Goal: Task Accomplishment & Management: Manage account settings

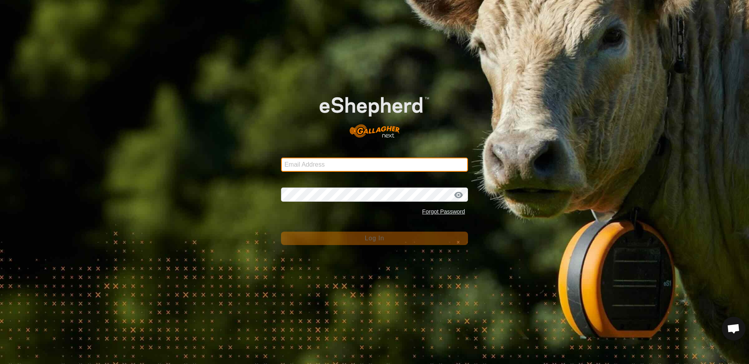
type input "[EMAIL_ADDRESS][DOMAIN_NAME]"
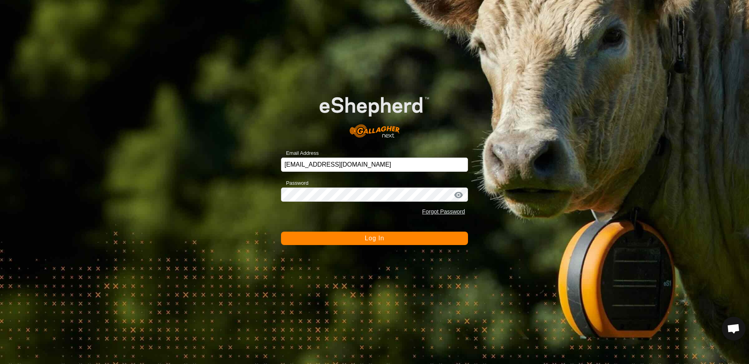
click at [382, 243] on button "Log In" at bounding box center [374, 238] width 187 height 13
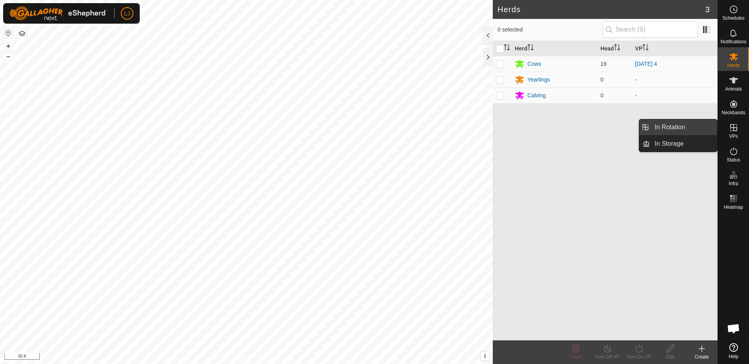
click at [688, 127] on link "In Rotation" at bounding box center [683, 127] width 67 height 16
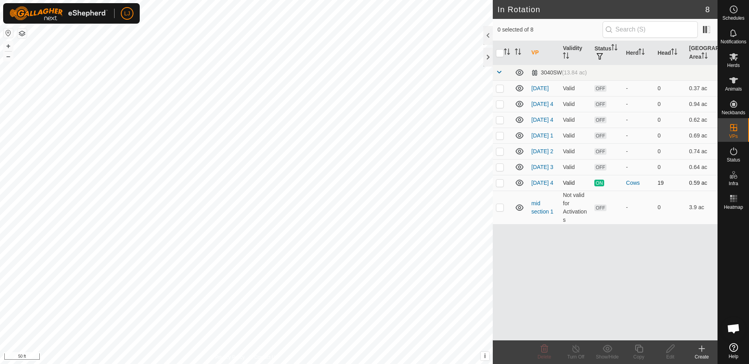
click at [500, 191] on td at bounding box center [502, 183] width 19 height 16
checkbox input "true"
click at [641, 351] on icon at bounding box center [639, 348] width 10 height 9
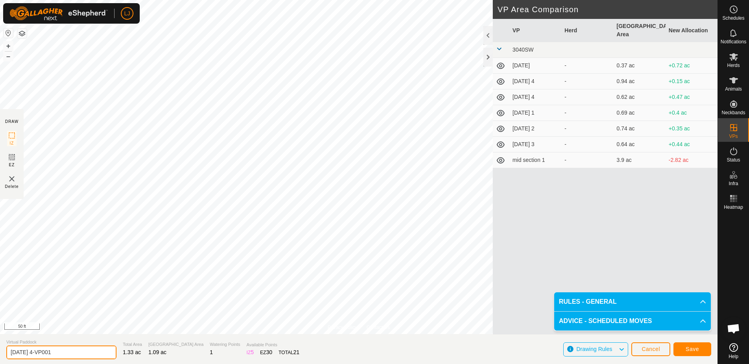
drag, startPoint x: 36, startPoint y: 352, endPoint x: 96, endPoint y: 358, distance: 60.1
click at [96, 358] on input "[DATE] 4-VP001" at bounding box center [61, 352] width 110 height 14
type input "[DATE] 1"
click at [688, 349] on span "Save" at bounding box center [692, 349] width 13 height 6
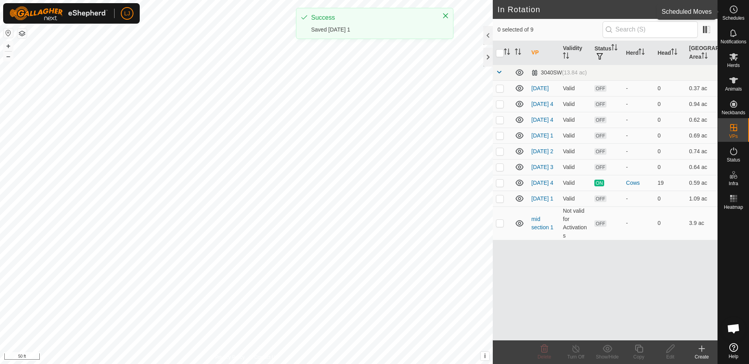
click at [733, 17] on span "Schedules" at bounding box center [734, 18] width 22 height 5
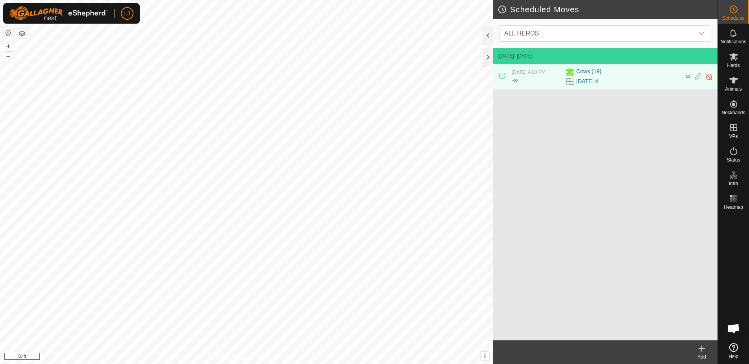
click at [704, 351] on icon at bounding box center [701, 348] width 9 height 9
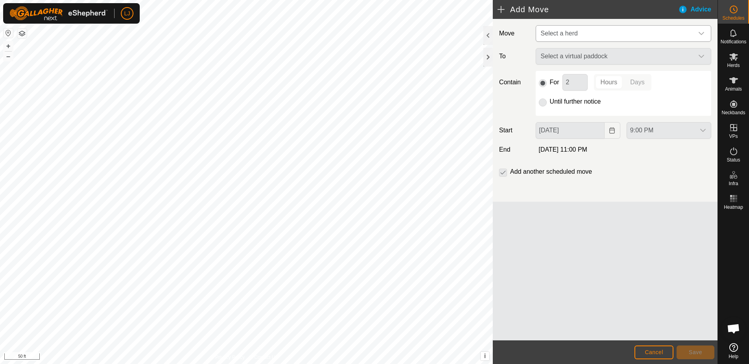
click at [616, 34] on span "Select a herd" at bounding box center [616, 34] width 156 height 16
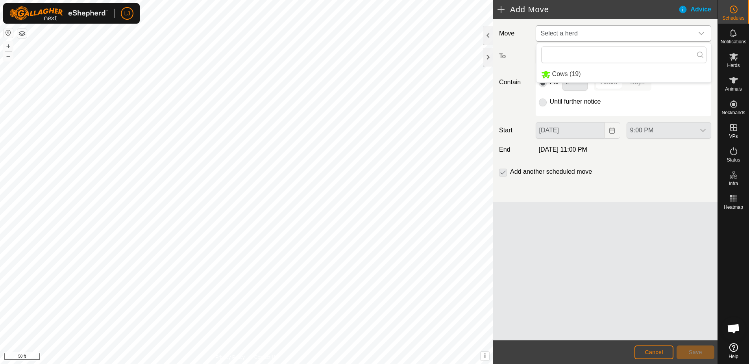
click at [613, 75] on li "Cows (19)" at bounding box center [624, 74] width 175 height 16
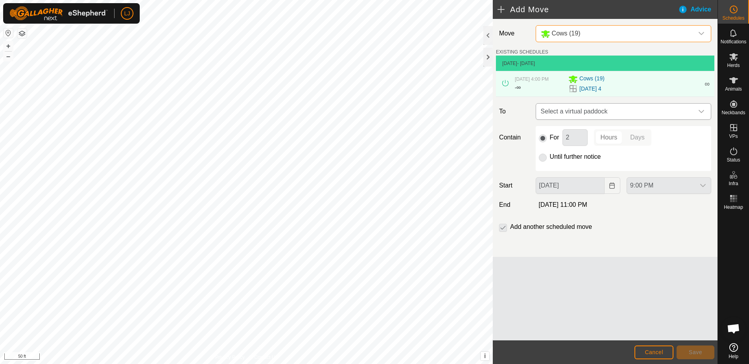
click at [615, 119] on span "Select a virtual paddock" at bounding box center [616, 112] width 156 height 16
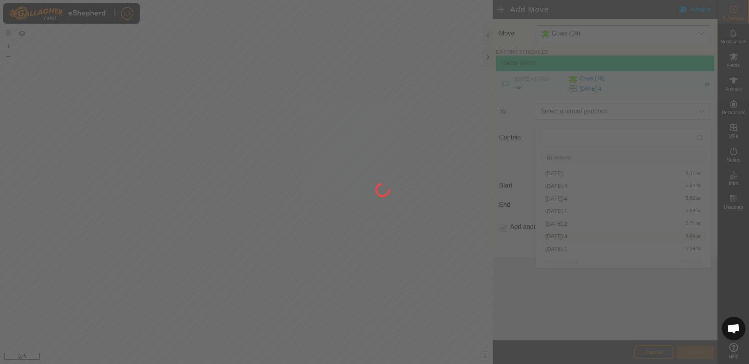
click at [610, 248] on div at bounding box center [374, 182] width 749 height 364
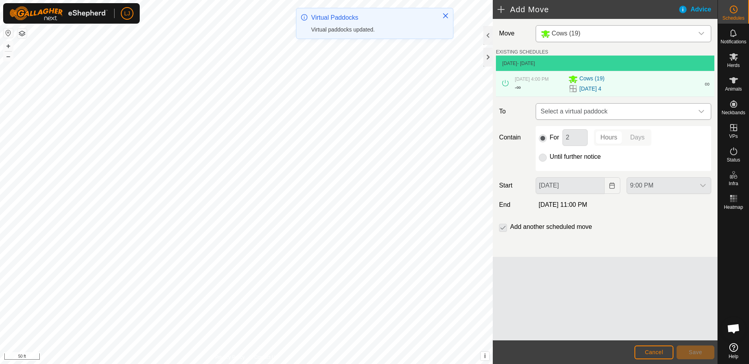
click at [605, 115] on span "Select a virtual paddock" at bounding box center [616, 112] width 156 height 16
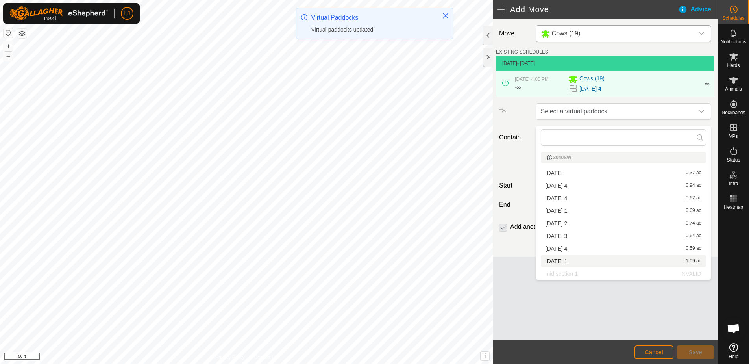
click at [582, 259] on li "[DATE] 1 1.09 ac" at bounding box center [623, 261] width 165 height 12
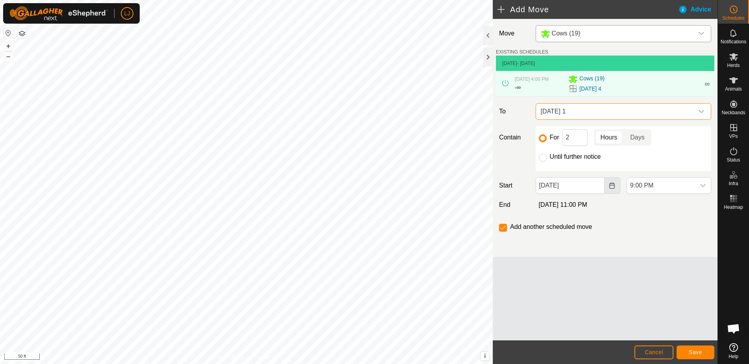
click at [608, 191] on button "Choose Date" at bounding box center [613, 185] width 16 height 17
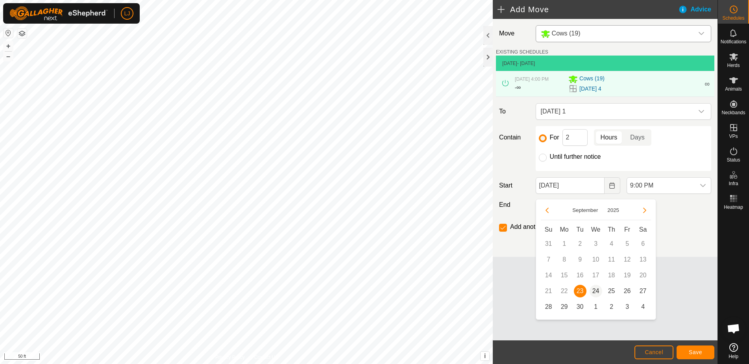
click at [598, 293] on span "24" at bounding box center [596, 291] width 13 height 13
type input "[DATE]"
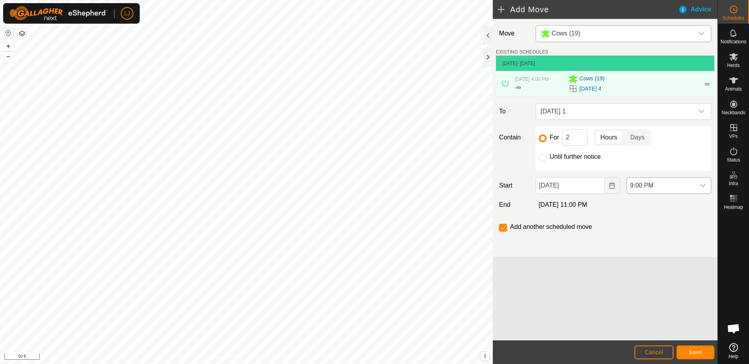
click at [691, 193] on span "9:00 PM" at bounding box center [661, 186] width 68 height 16
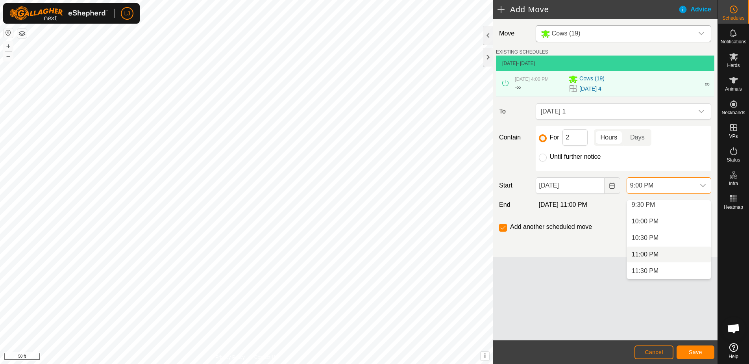
click at [681, 252] on li "11:00 PM" at bounding box center [669, 254] width 84 height 16
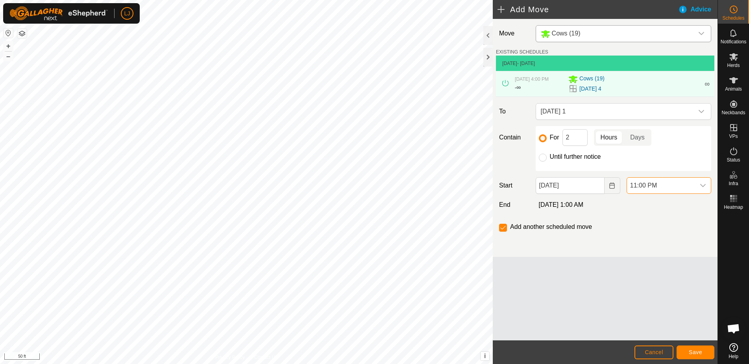
scroll to position [695, 0]
drag, startPoint x: 654, startPoint y: 181, endPoint x: 657, endPoint y: 185, distance: 5.4
click at [655, 182] on div "Move Cows (19) EXISTING SCHEDULES [DATE] - [DATE] [DATE] 4:00 PM - ∞ Cows [PHON…" at bounding box center [605, 138] width 225 height 238
click at [659, 189] on span "11:00 PM" at bounding box center [661, 186] width 68 height 16
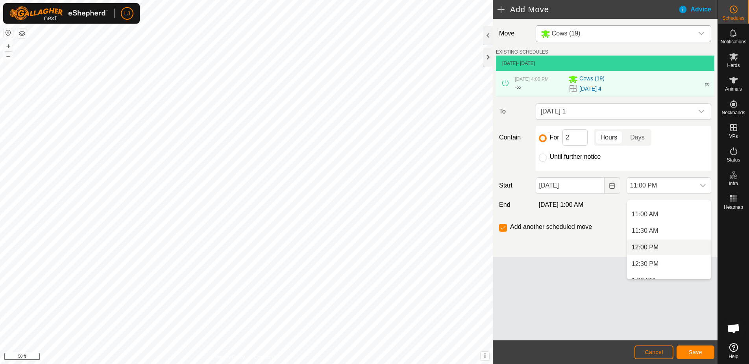
click at [669, 248] on li "12:00 PM" at bounding box center [669, 247] width 84 height 16
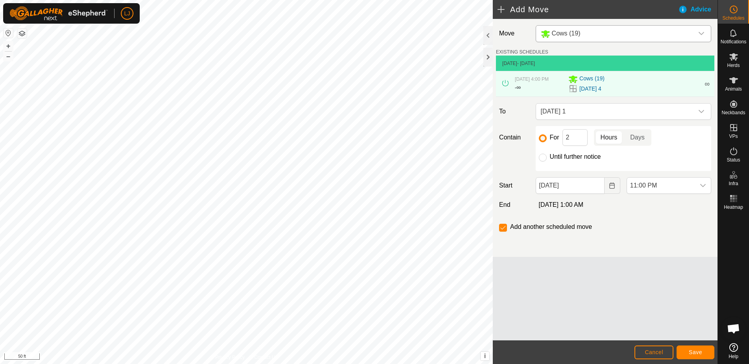
scroll to position [698, 0]
drag, startPoint x: 540, startPoint y: 163, endPoint x: 550, endPoint y: 173, distance: 14.5
click at [540, 161] on input "Until further notice" at bounding box center [543, 158] width 8 height 8
radio input "true"
checkbox input "false"
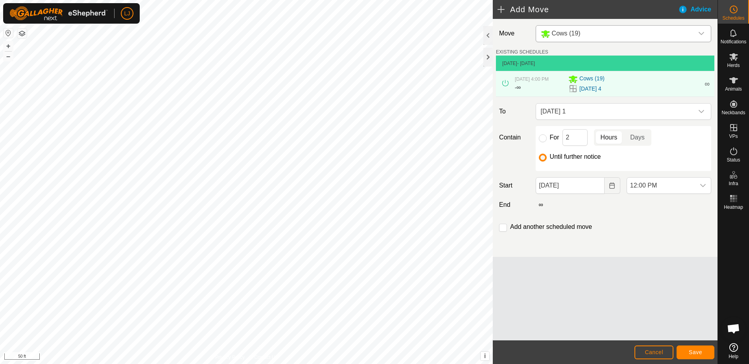
click at [700, 351] on span "Save" at bounding box center [695, 352] width 13 height 6
